Goal: Find specific page/section: Find specific page/section

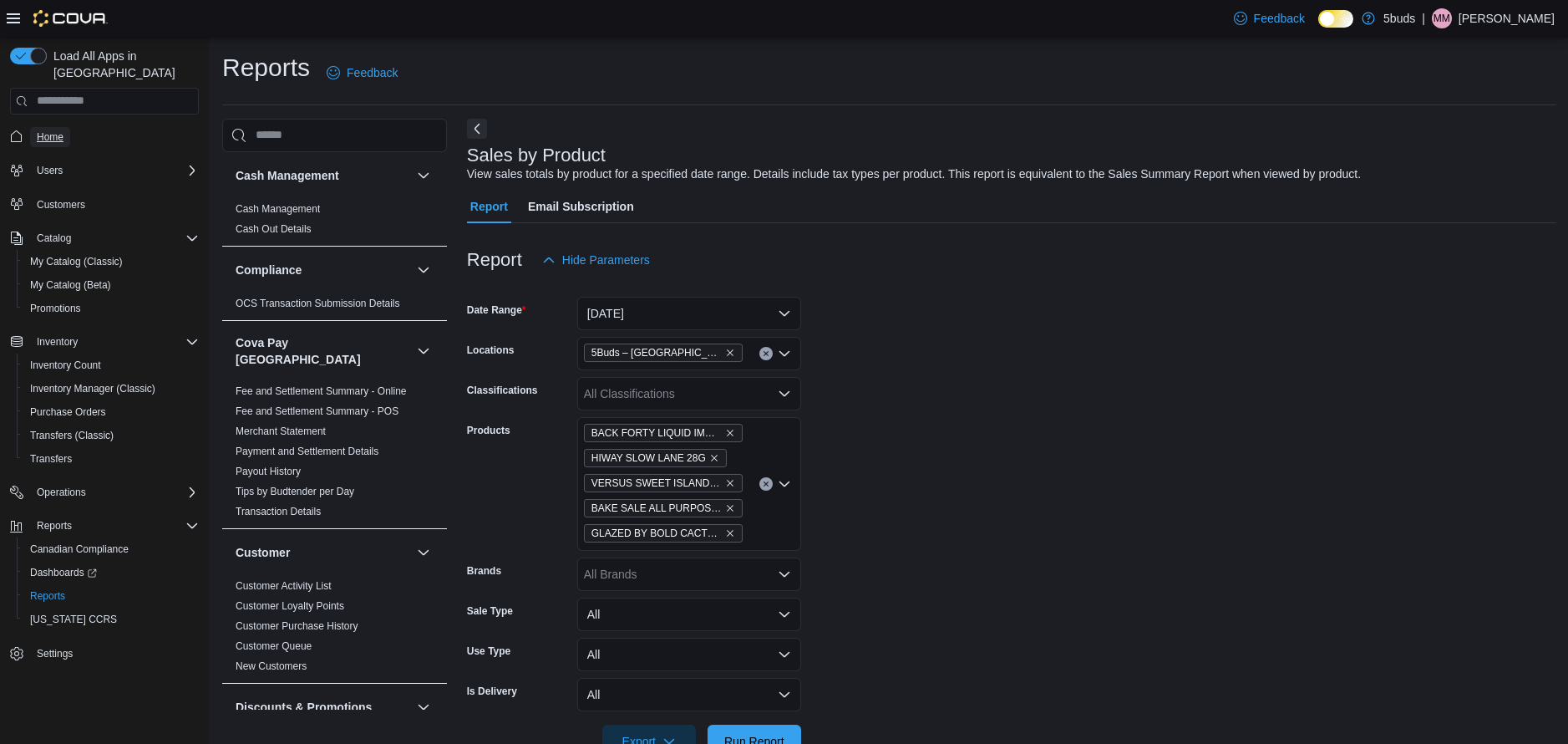
click at [58, 130] on span "Home" at bounding box center [50, 136] width 27 height 13
